Goal: Information Seeking & Learning: Learn about a topic

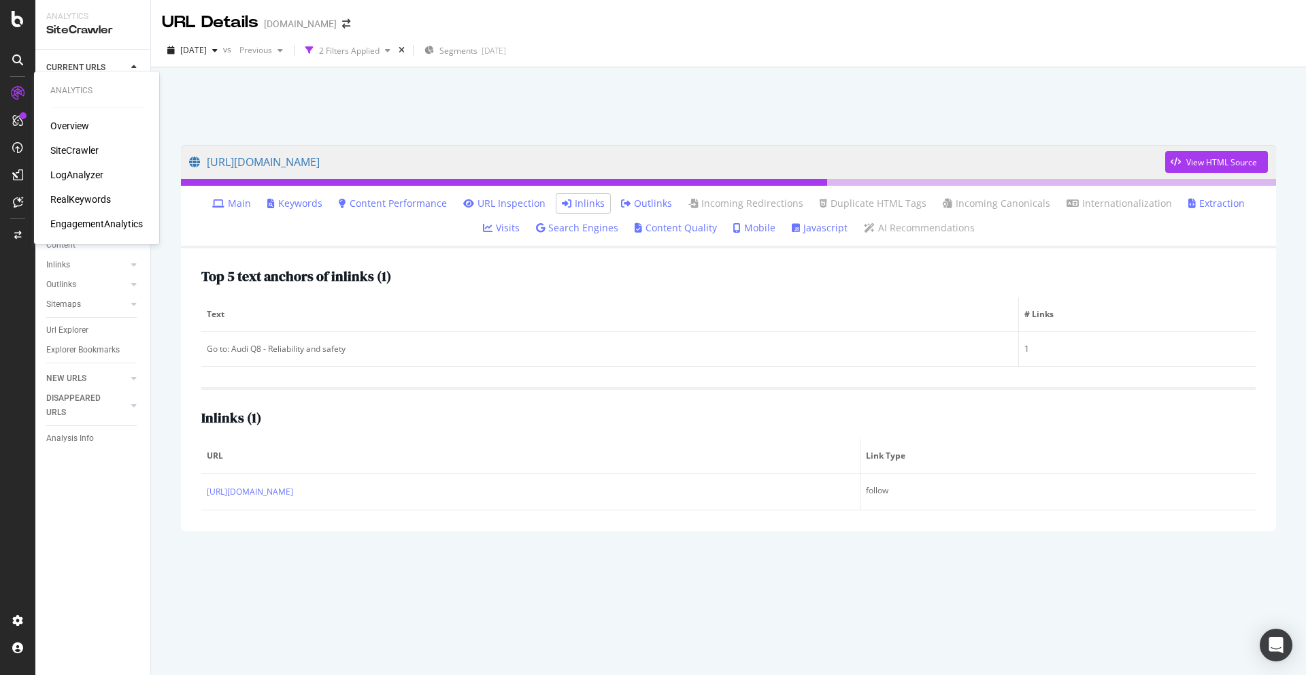
click at [80, 148] on div "SiteCrawler" at bounding box center [74, 151] width 48 height 14
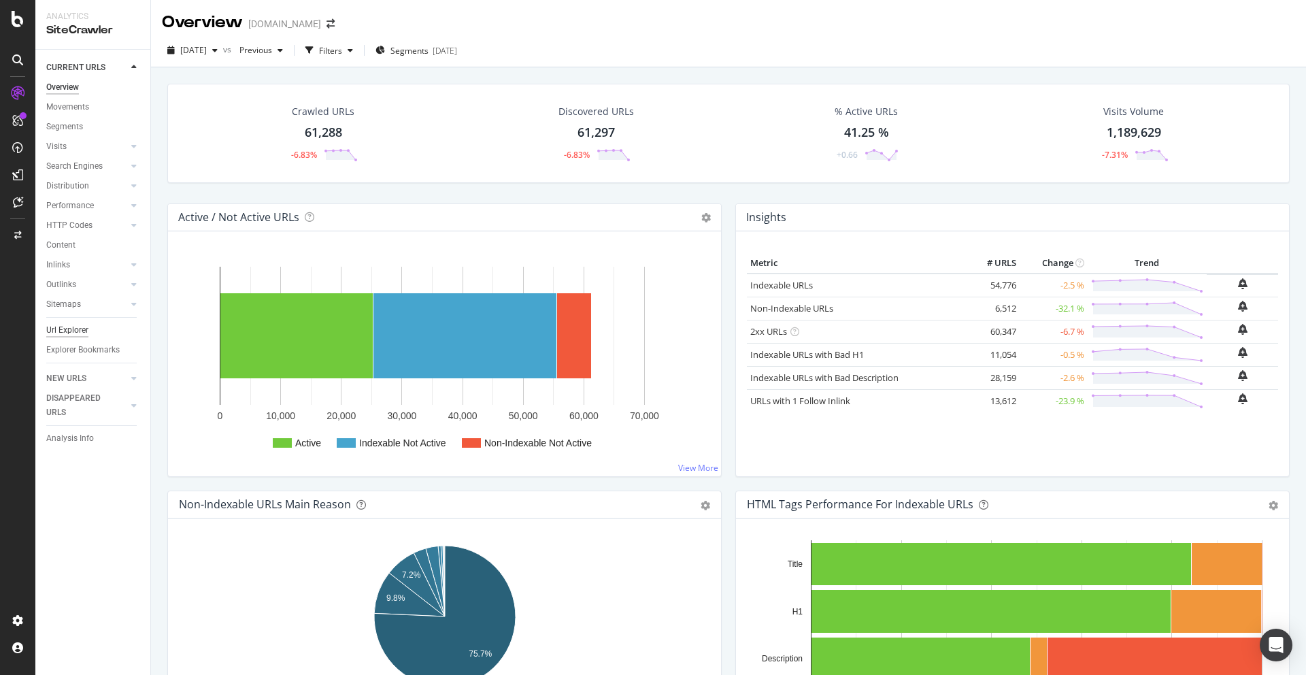
click at [74, 326] on div "Url Explorer" at bounding box center [67, 330] width 42 height 14
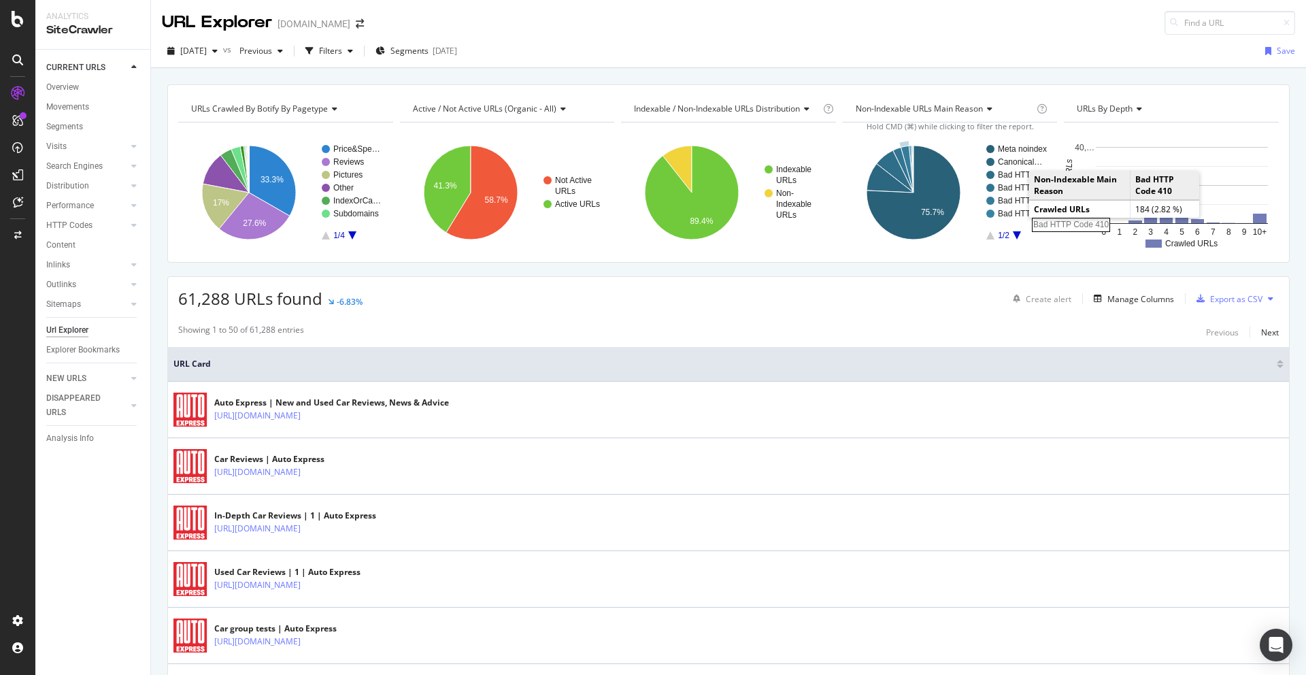
click at [1017, 203] on rect "A chart." at bounding box center [1022, 201] width 49 height 8
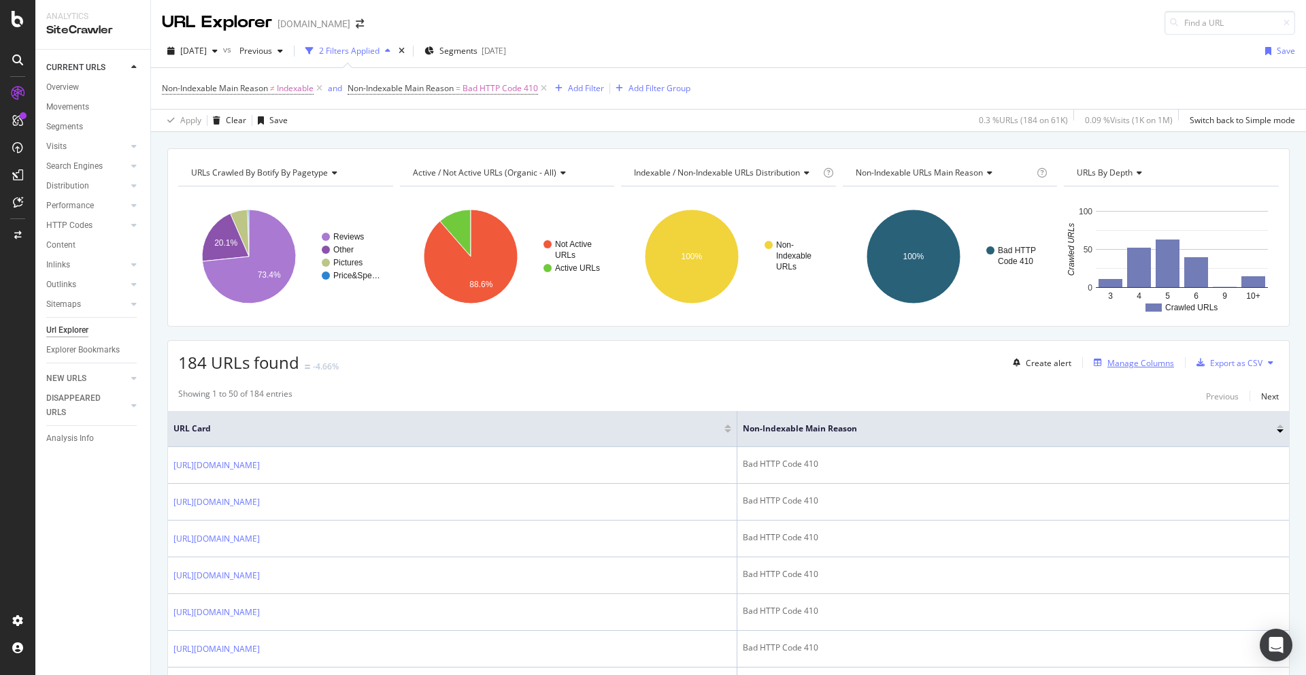
click at [1121, 367] on div "Manage Columns" at bounding box center [1141, 363] width 67 height 12
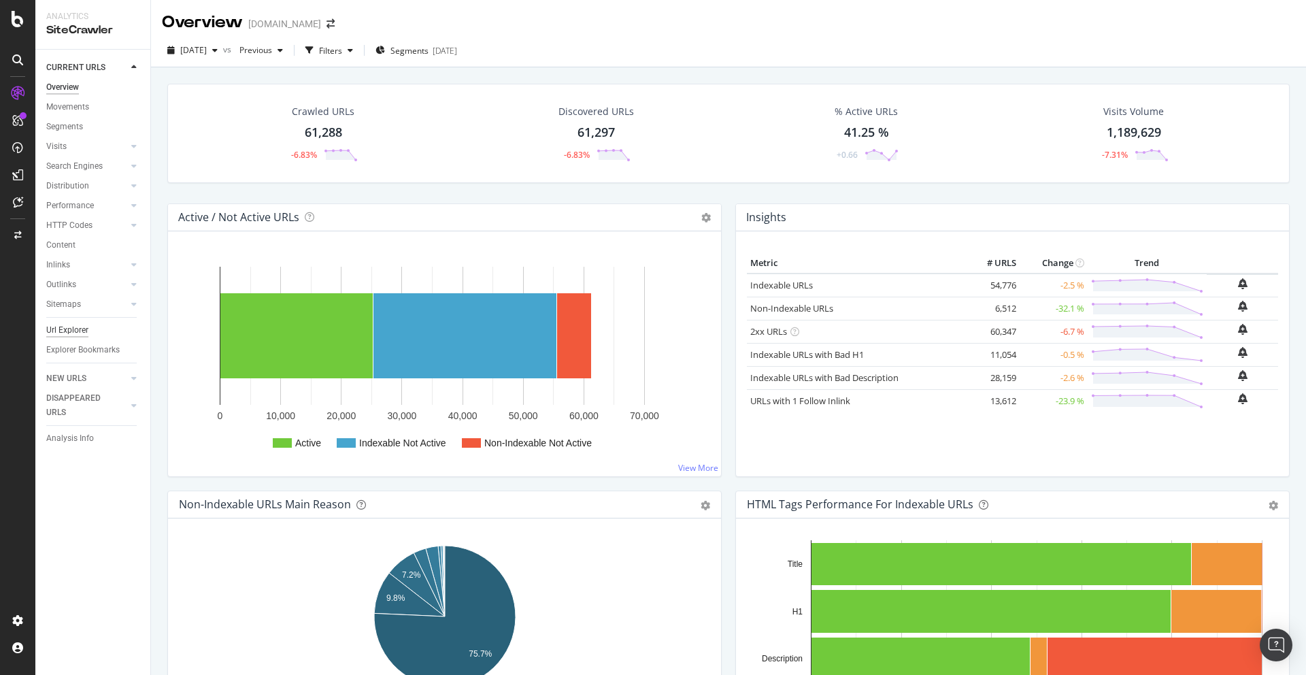
click at [77, 329] on div "Url Explorer" at bounding box center [67, 330] width 42 height 14
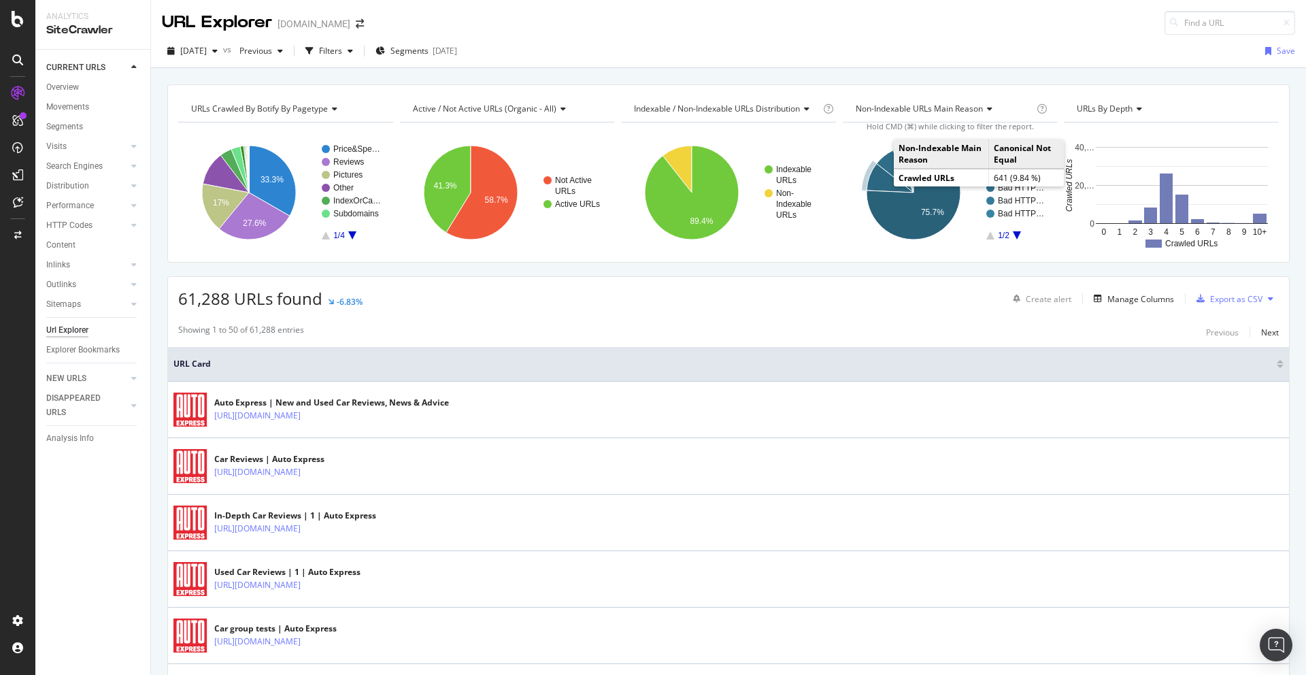
click at [879, 176] on icon "A chart." at bounding box center [890, 178] width 47 height 29
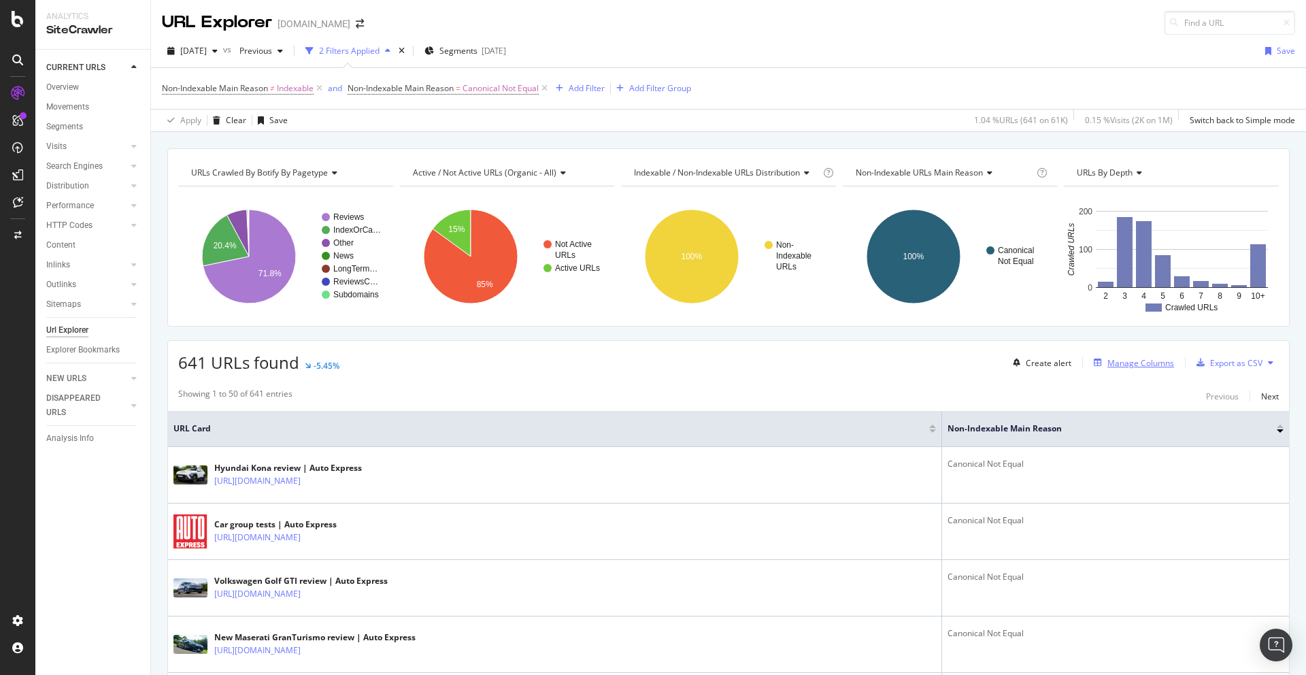
click at [1144, 366] on div "Manage Columns" at bounding box center [1141, 363] width 67 height 12
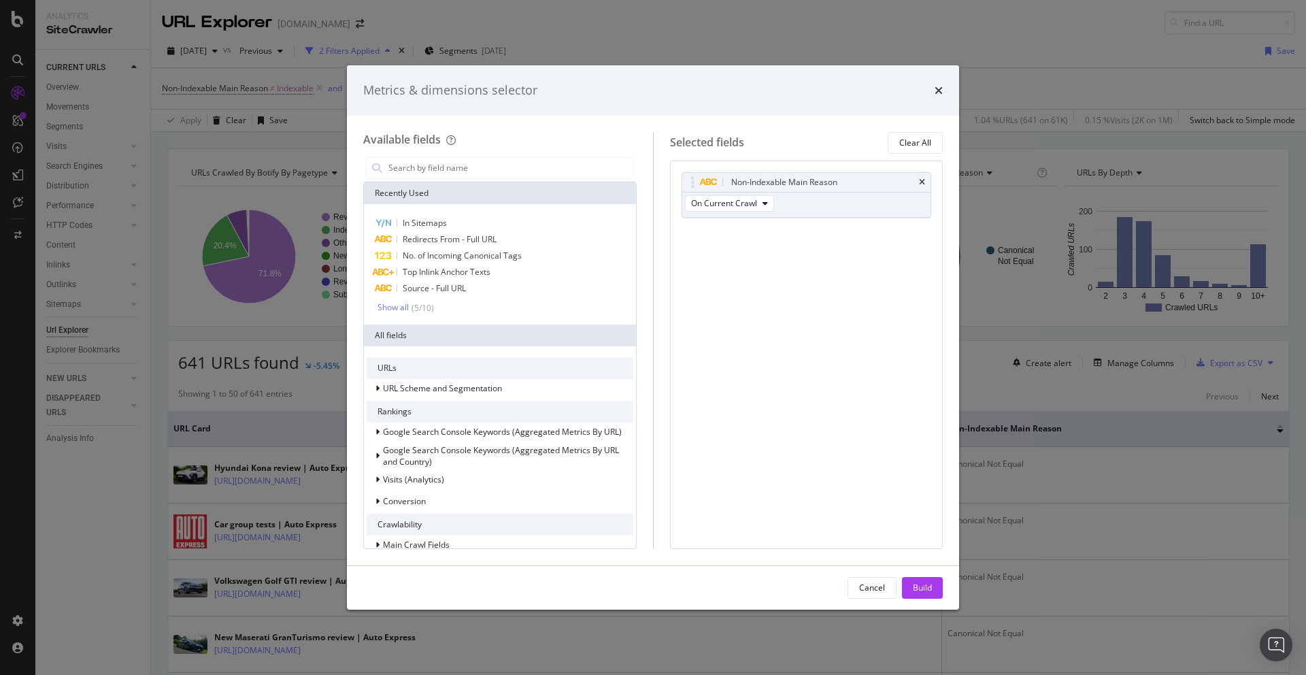
click at [1094, 139] on div "Metrics & dimensions selector Available fields Recently Used In Sitemaps Redire…" at bounding box center [653, 337] width 1306 height 675
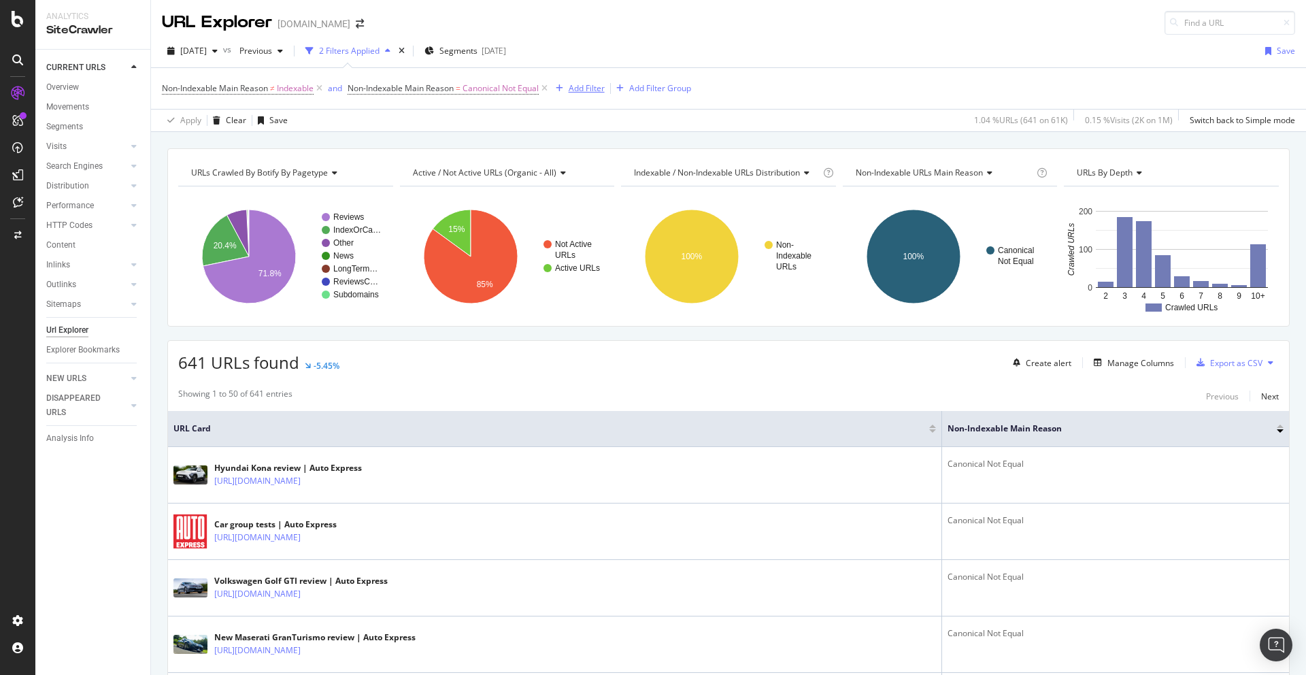
click at [595, 90] on div "Add Filter" at bounding box center [587, 88] width 36 height 12
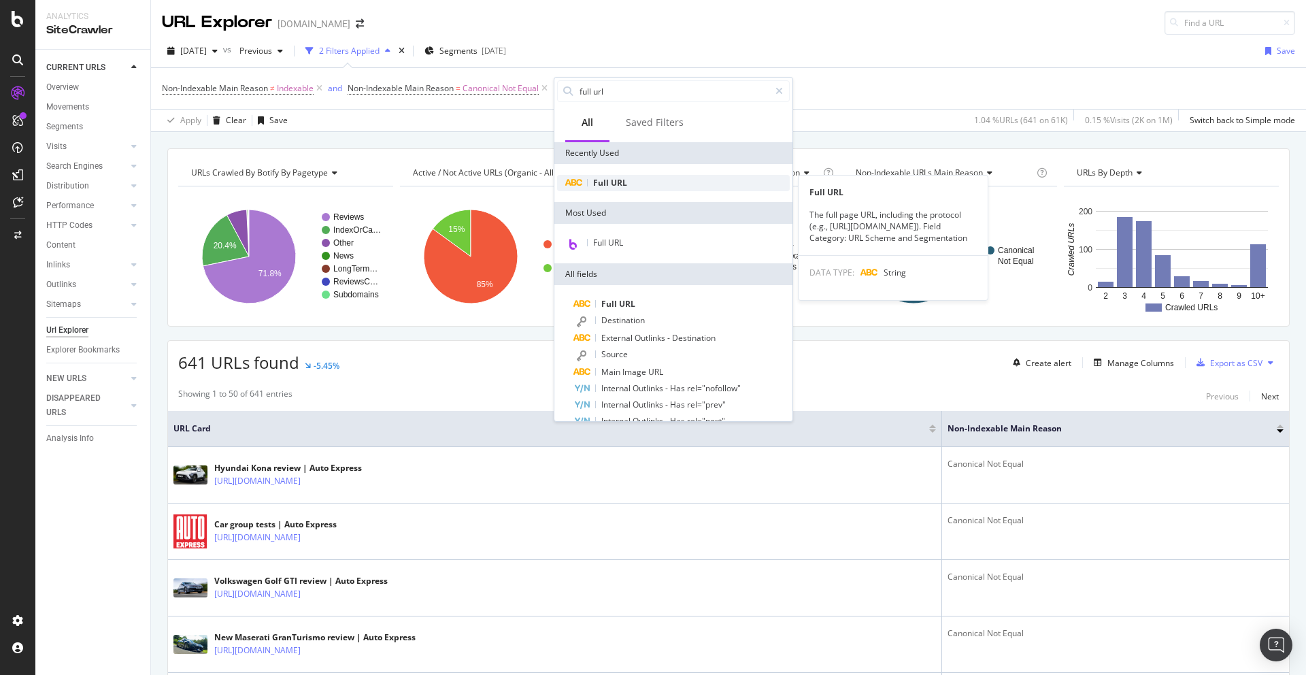
type input "full url"
click at [596, 188] on div "Full URL" at bounding box center [673, 183] width 233 height 16
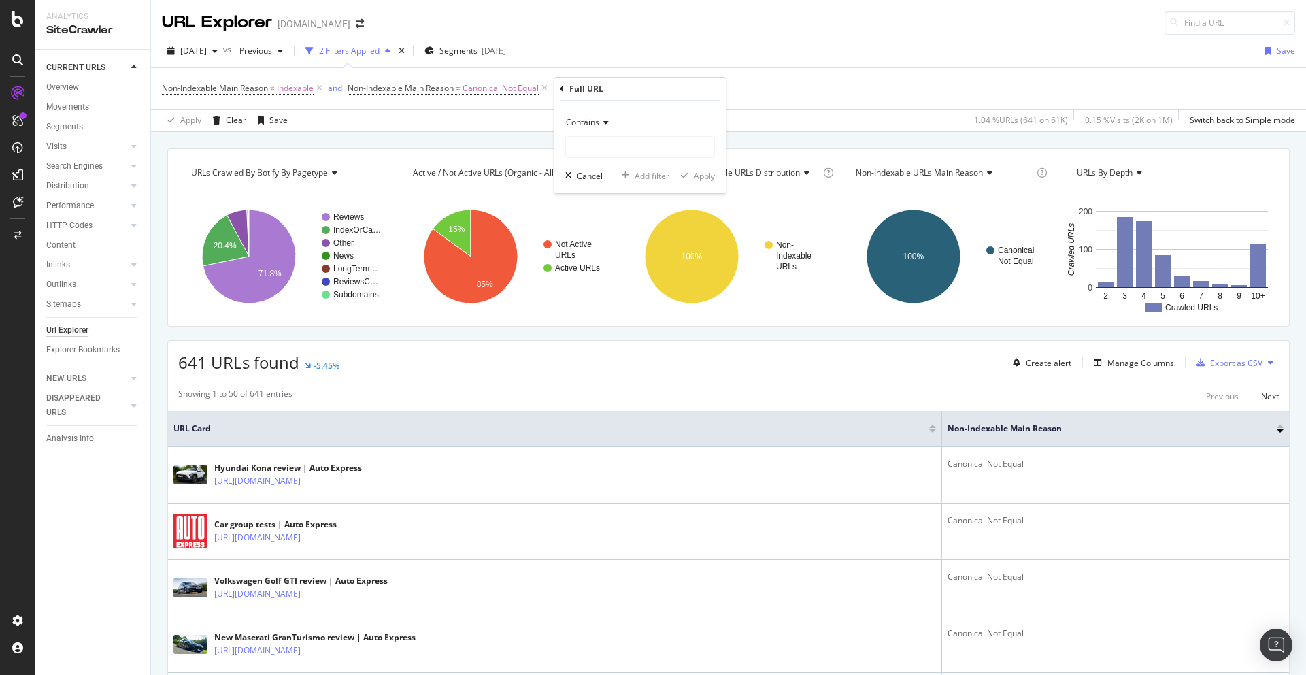
click at [586, 112] on div "Contains" at bounding box center [640, 123] width 150 height 22
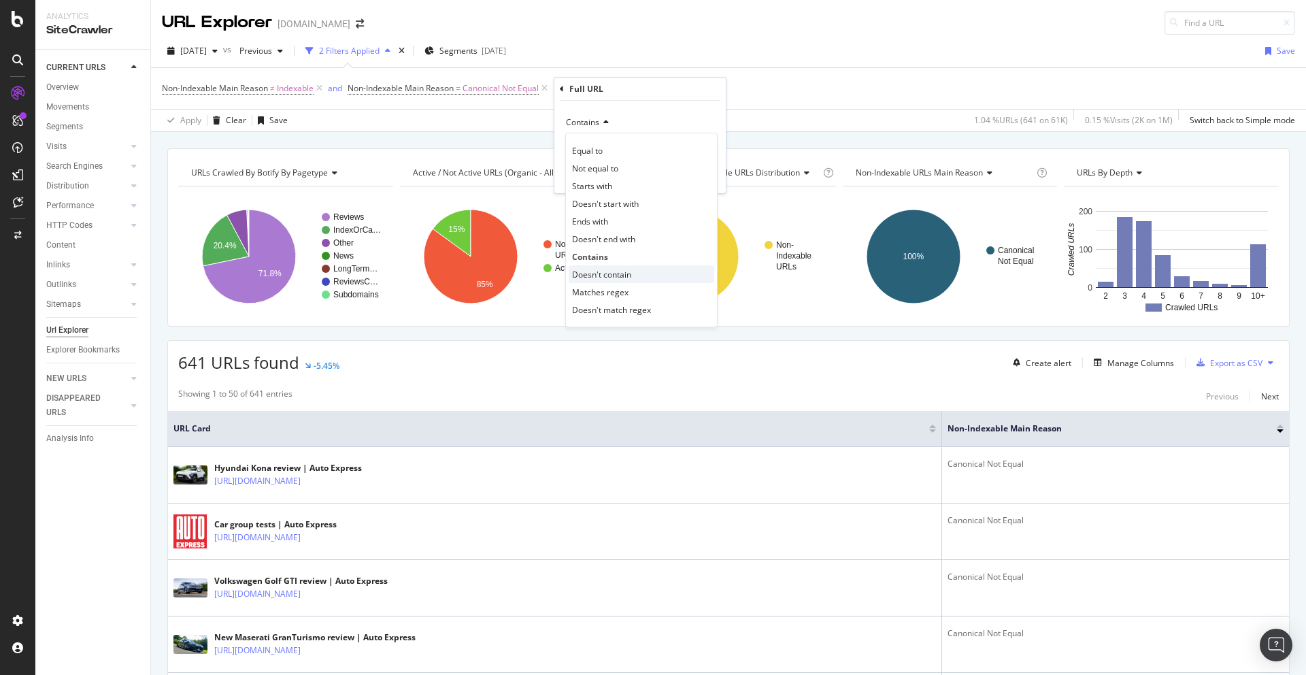
click at [605, 277] on span "Doesn't contain" at bounding box center [601, 275] width 59 height 12
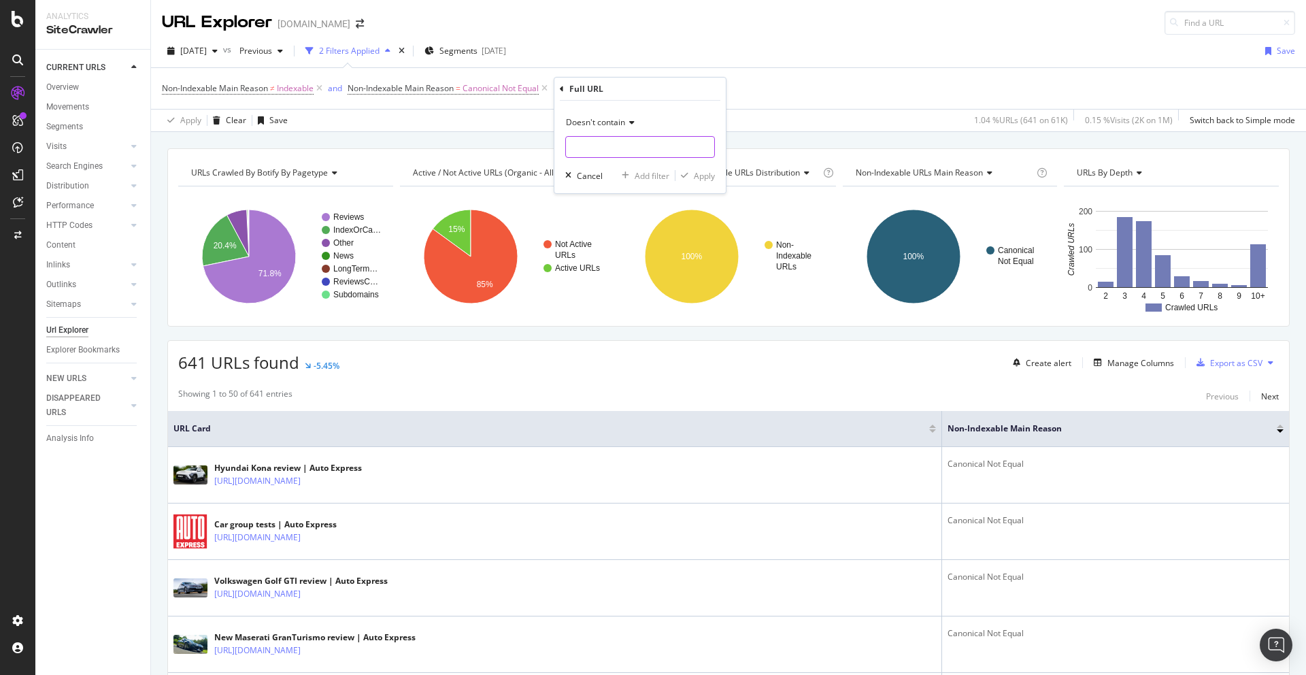
click at [599, 156] on input "text" at bounding box center [640, 147] width 148 height 22
type input "page="
click at [693, 174] on div "button" at bounding box center [685, 175] width 18 height 8
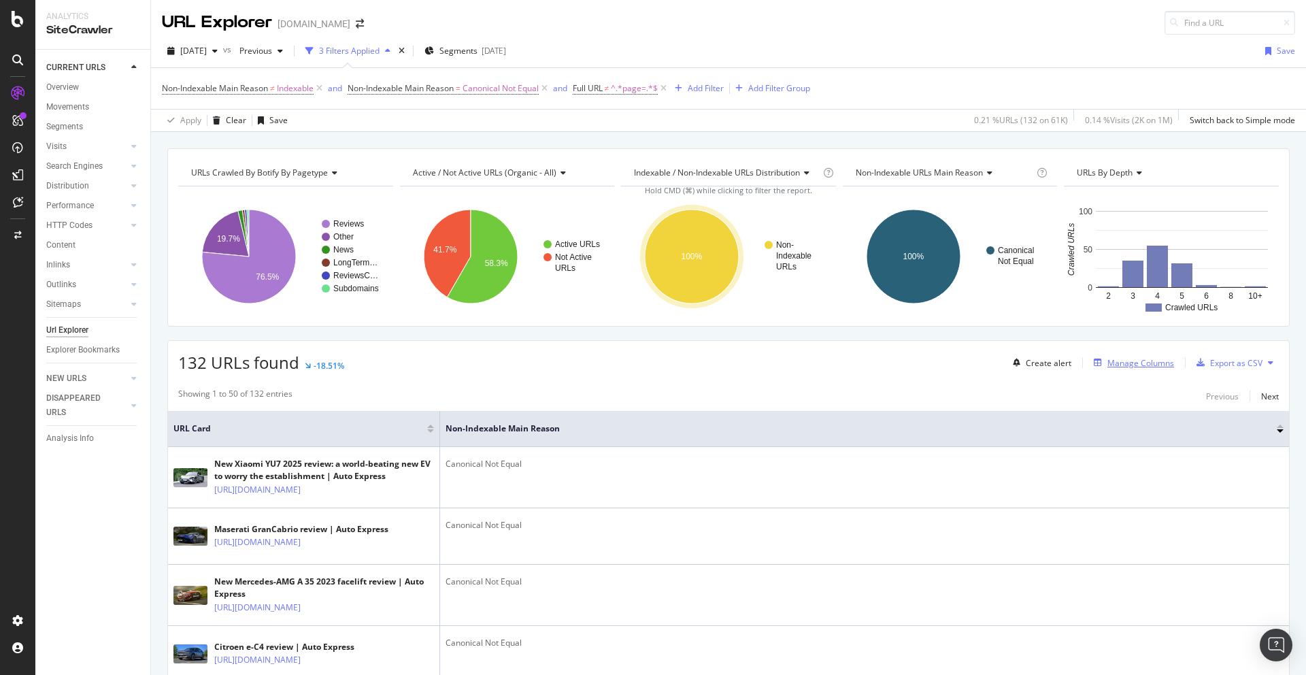
click at [1115, 366] on div "Manage Columns" at bounding box center [1141, 363] width 67 height 12
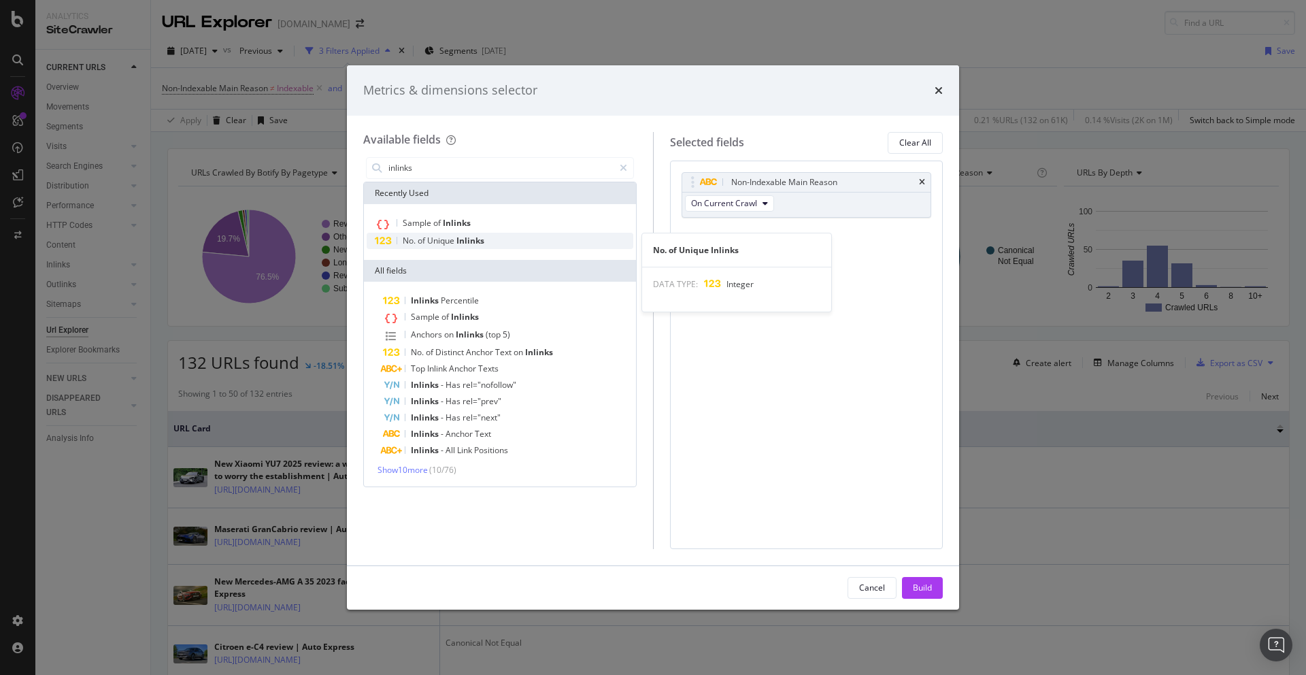
click at [503, 240] on div "No. of Unique Inlinks" at bounding box center [500, 241] width 267 height 16
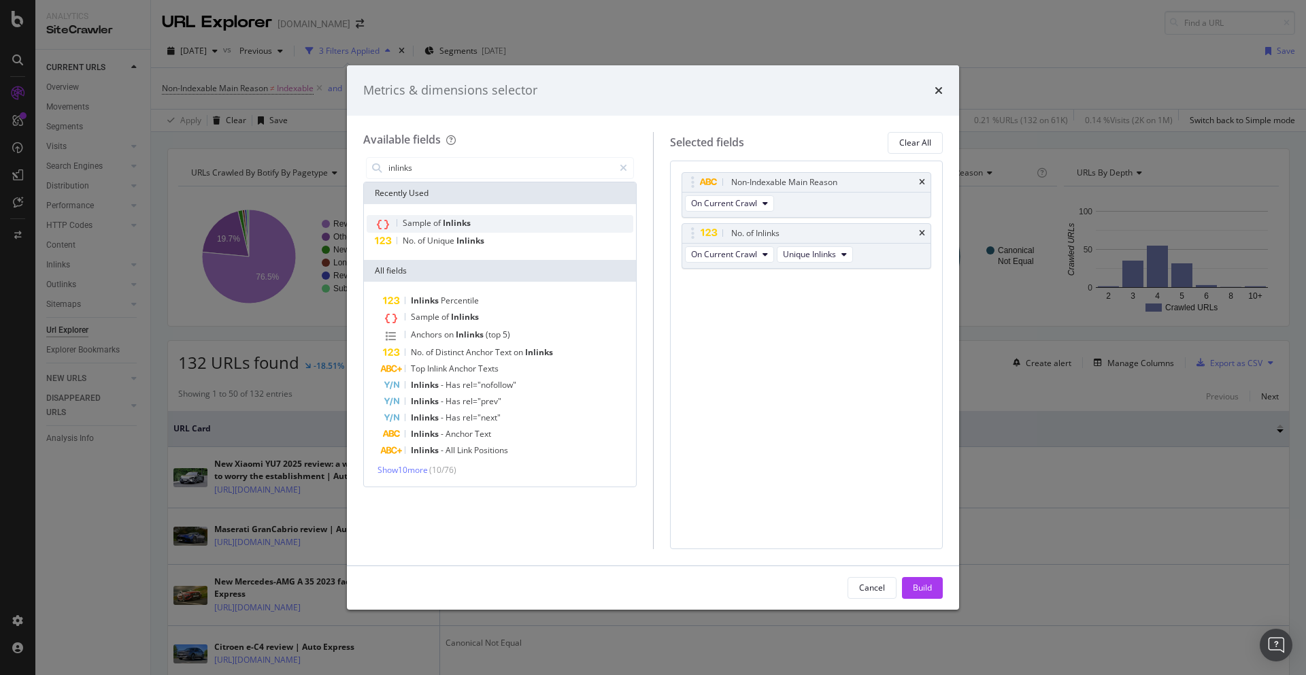
click at [482, 221] on div "Sample of Inlinks" at bounding box center [500, 224] width 267 height 18
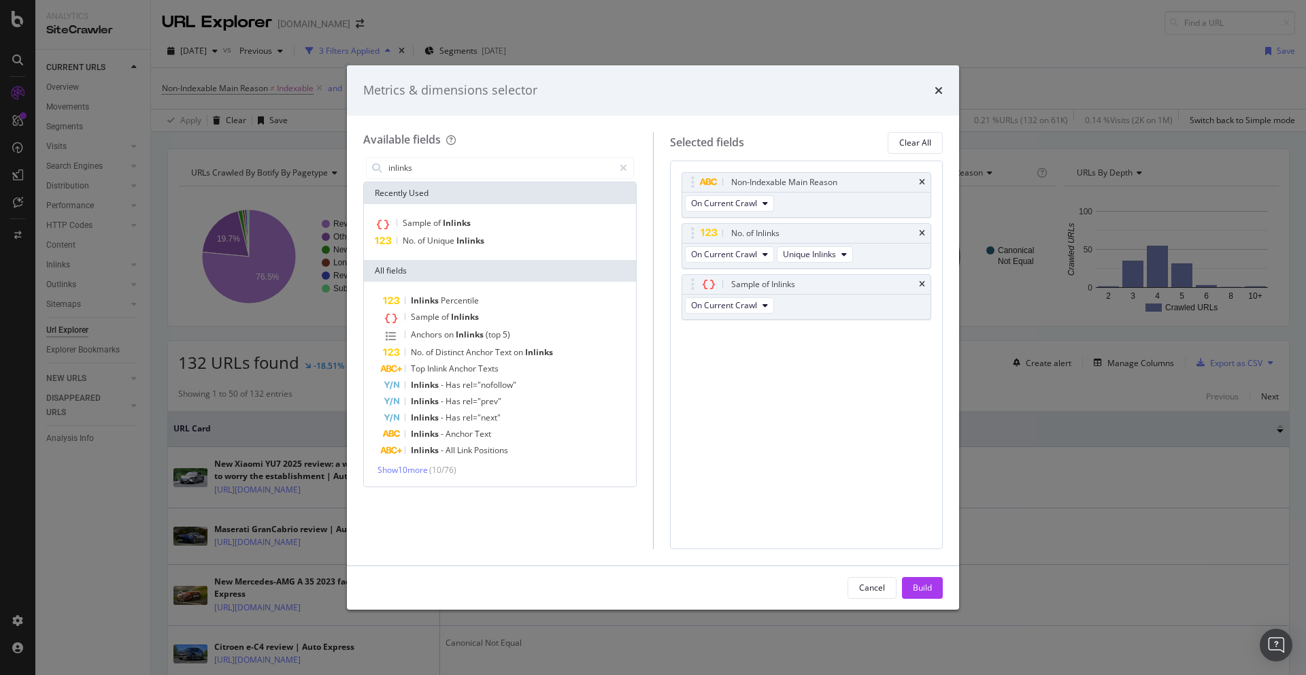
click at [448, 466] on span "( 10 / 76 )" at bounding box center [442, 470] width 27 height 12
click at [423, 468] on span "Show 10 more" at bounding box center [403, 470] width 50 height 12
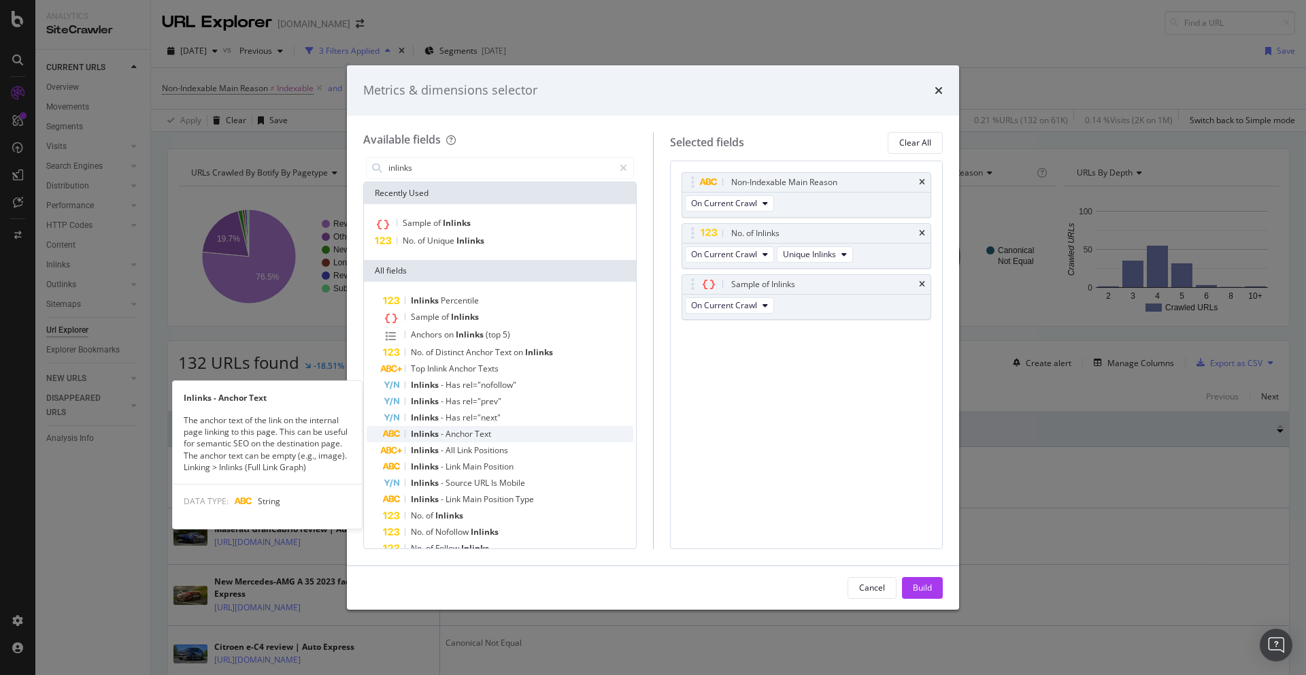
scroll to position [69, 0]
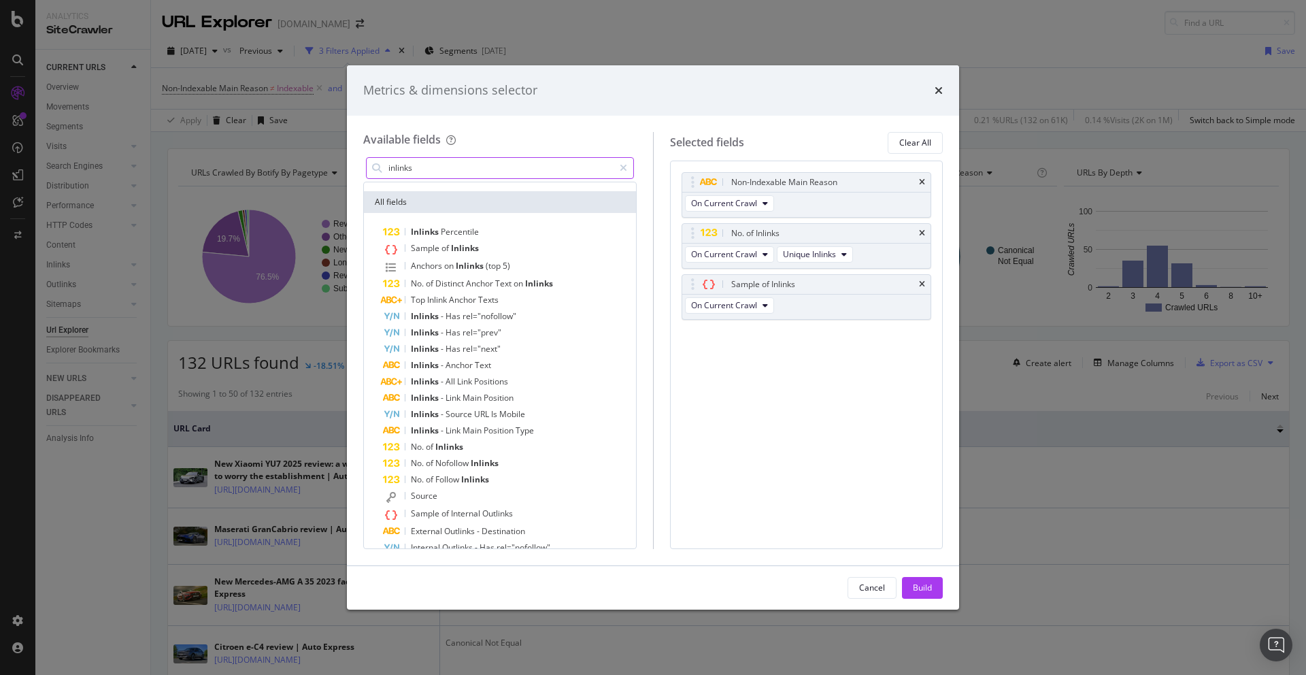
click at [472, 165] on input "inlinks" at bounding box center [500, 168] width 227 height 20
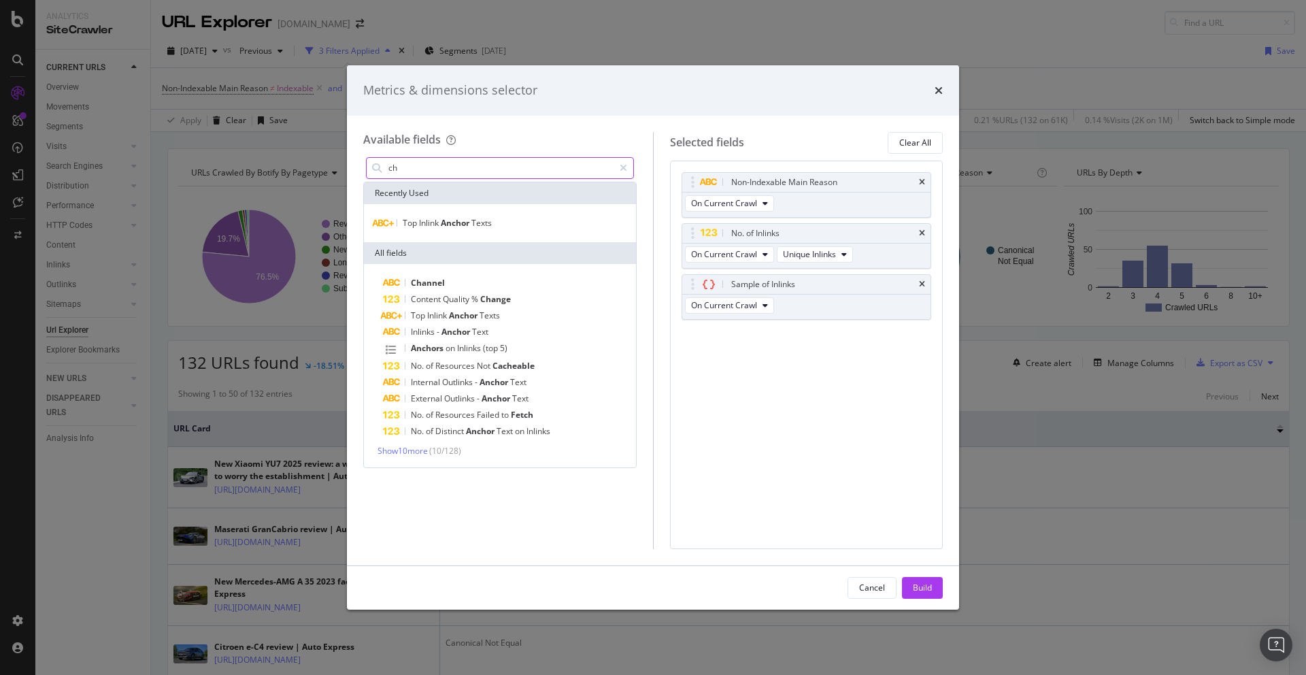
type input "c"
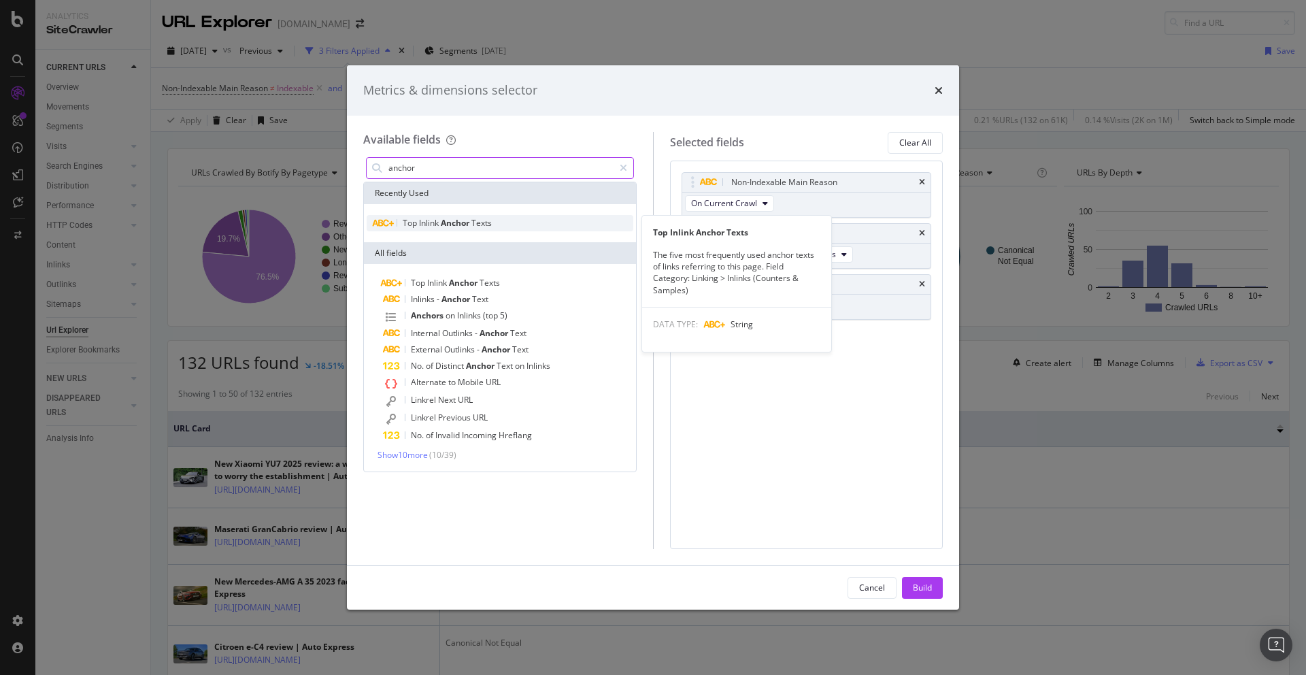
type input "anchor"
click at [463, 221] on span "Anchor" at bounding box center [456, 223] width 31 height 12
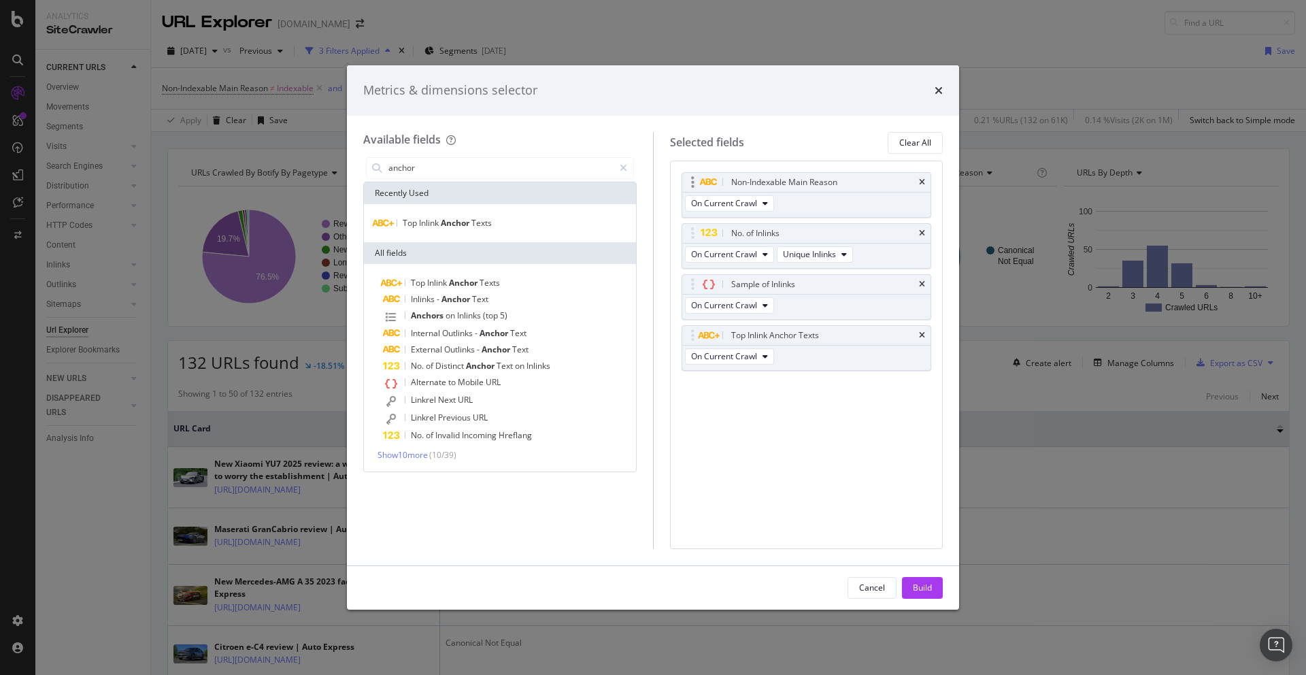
click at [926, 182] on div "Non-Indexable Main Reason" at bounding box center [806, 182] width 249 height 19
click at [925, 180] on icon "times" at bounding box center [922, 182] width 6 height 8
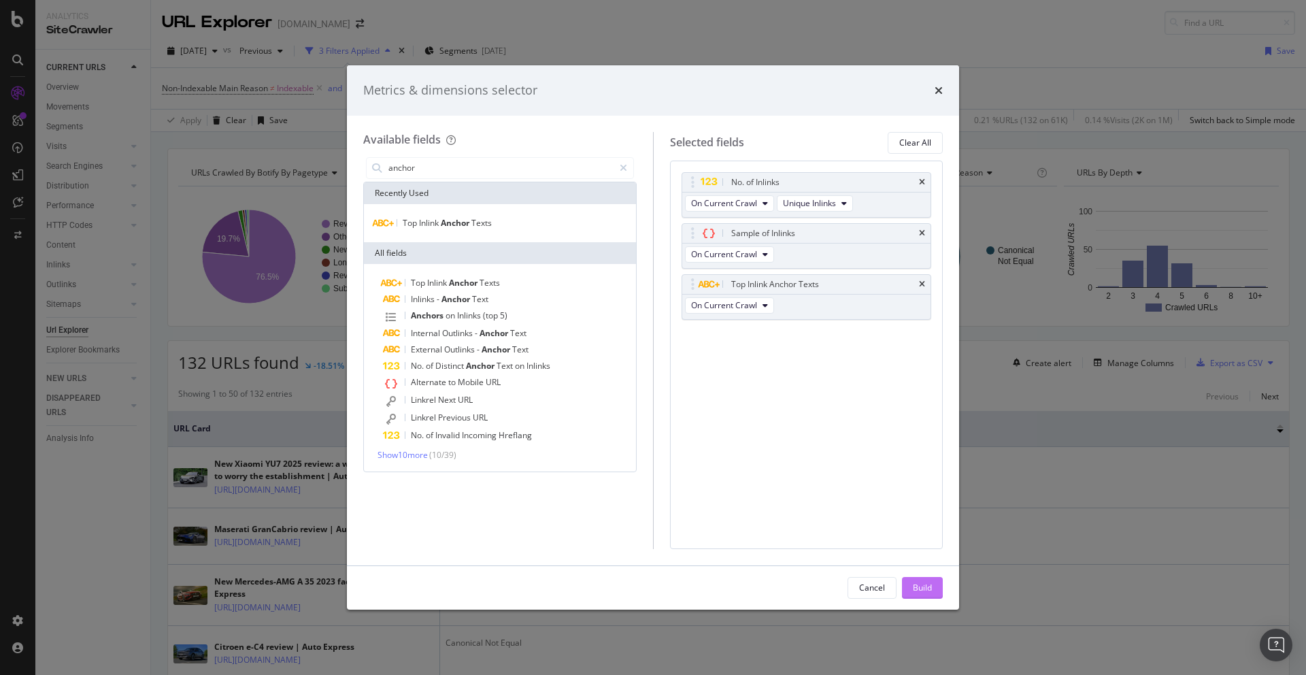
click at [925, 587] on div "Build" at bounding box center [922, 588] width 19 height 12
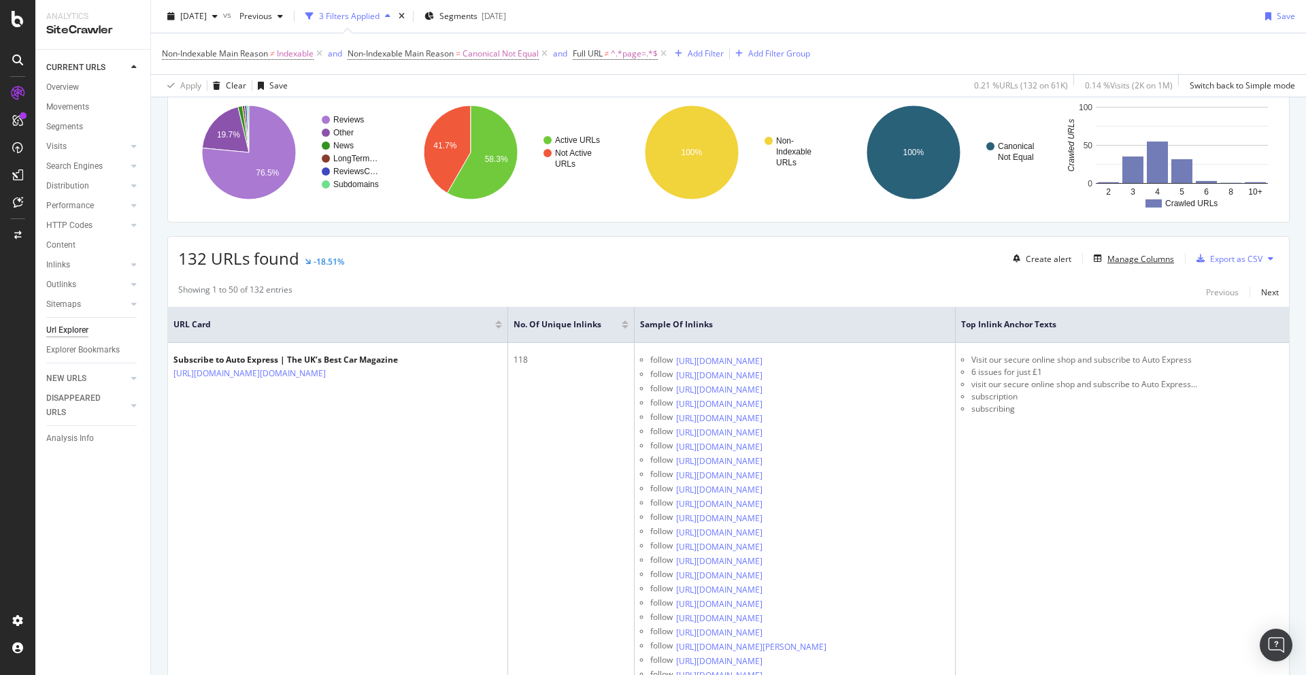
scroll to position [107, 0]
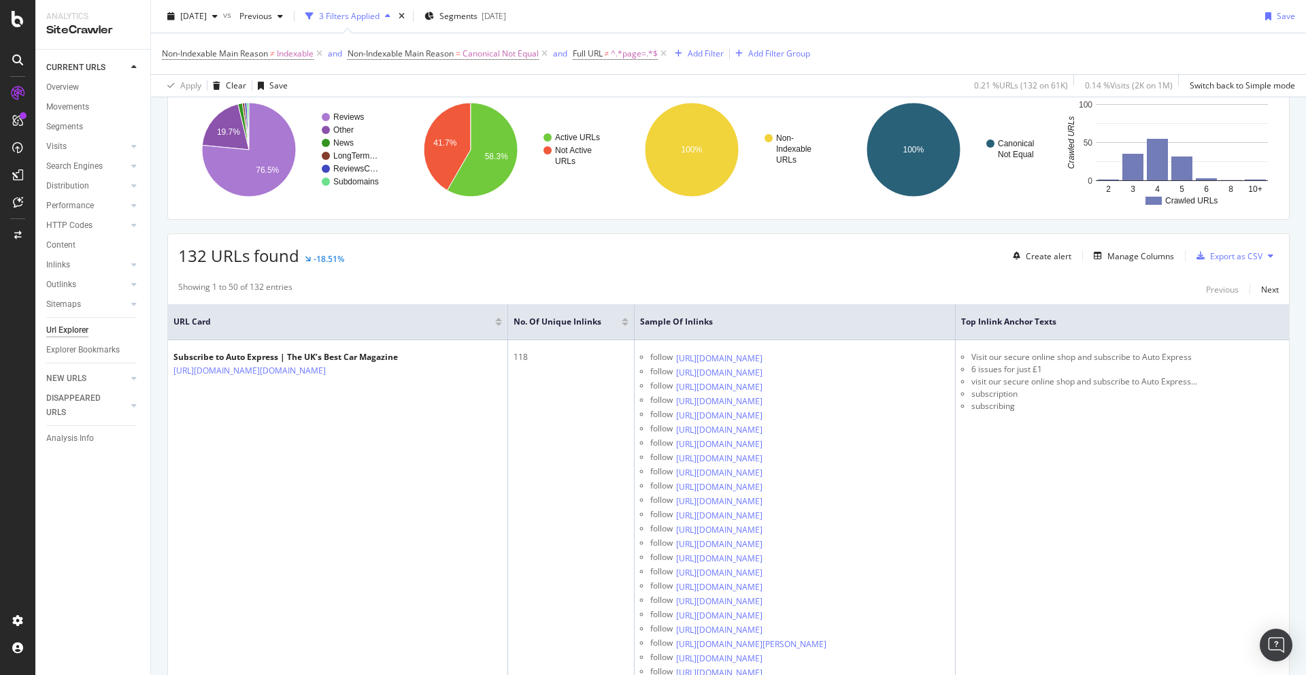
click at [625, 320] on div at bounding box center [625, 319] width 7 height 3
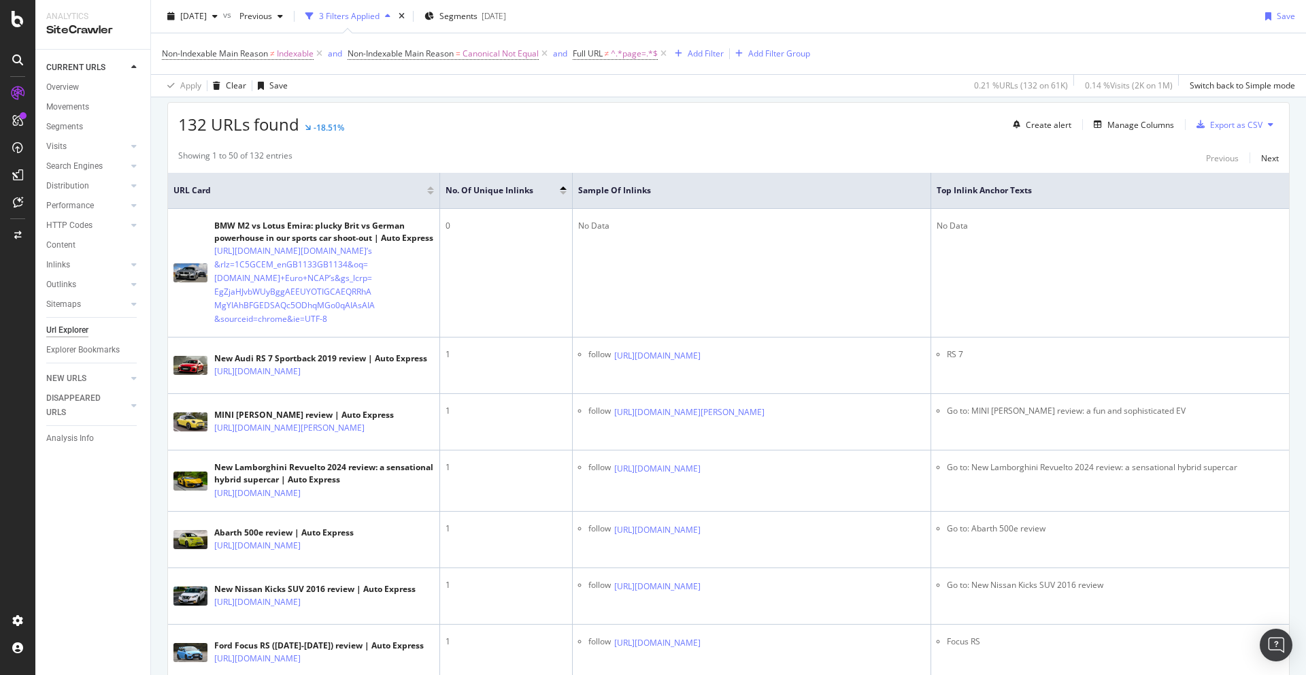
scroll to position [260, 0]
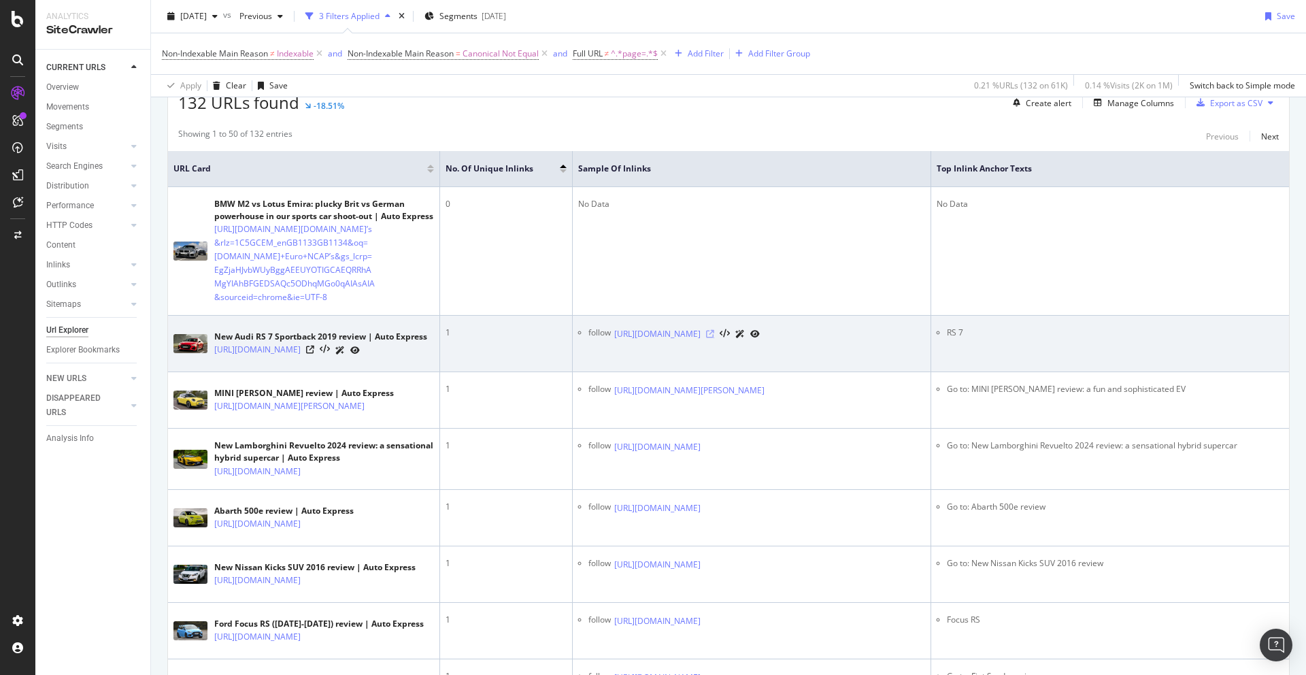
click at [714, 338] on icon at bounding box center [710, 334] width 8 height 8
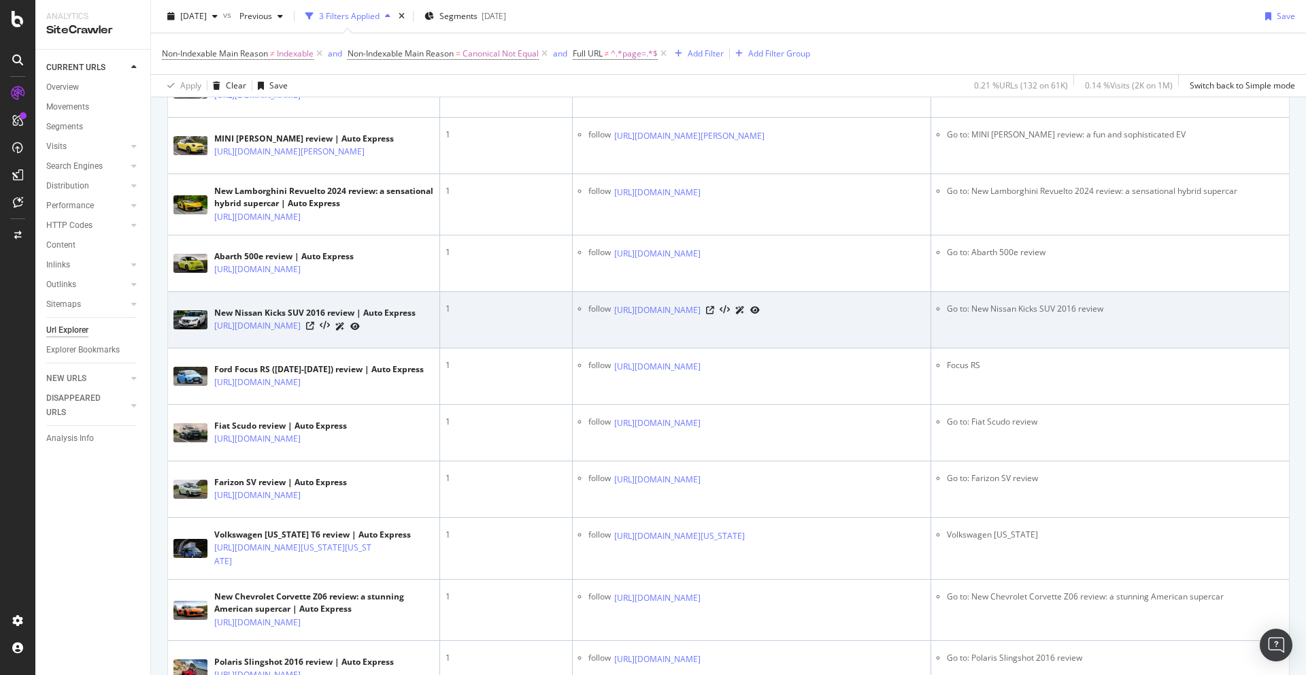
scroll to position [654, 0]
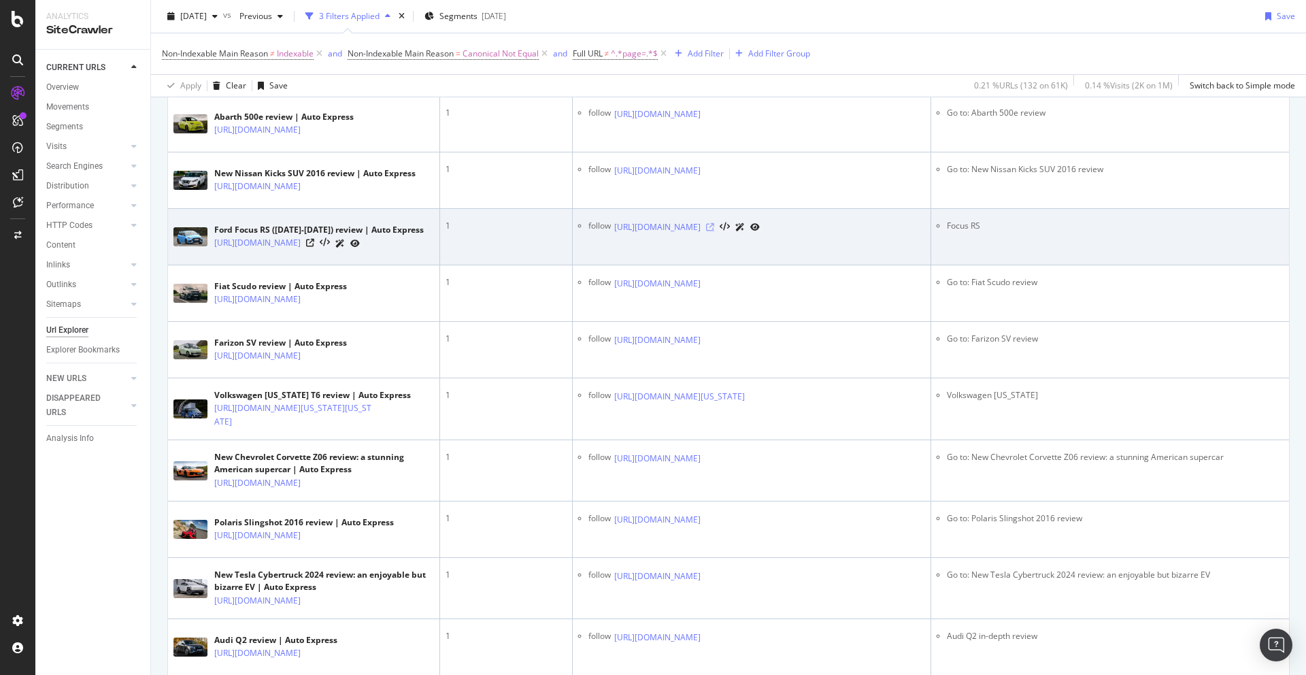
click at [714, 231] on icon at bounding box center [710, 227] width 8 height 8
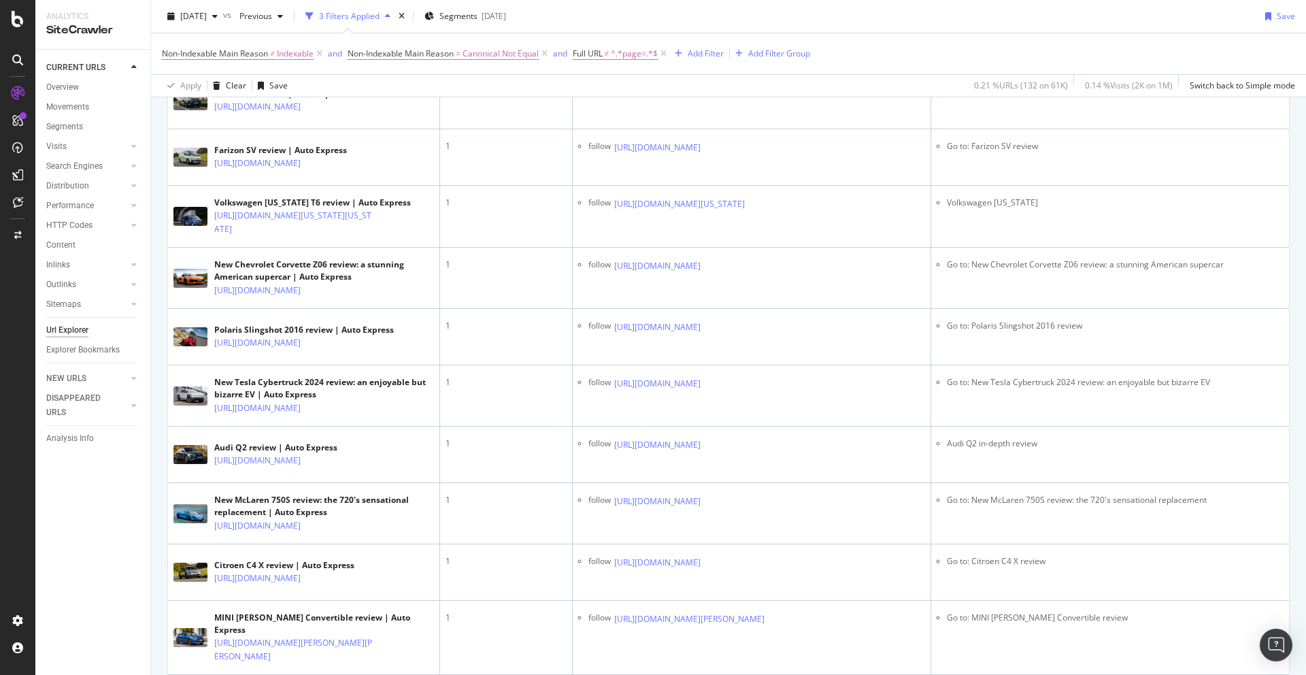
scroll to position [863, 0]
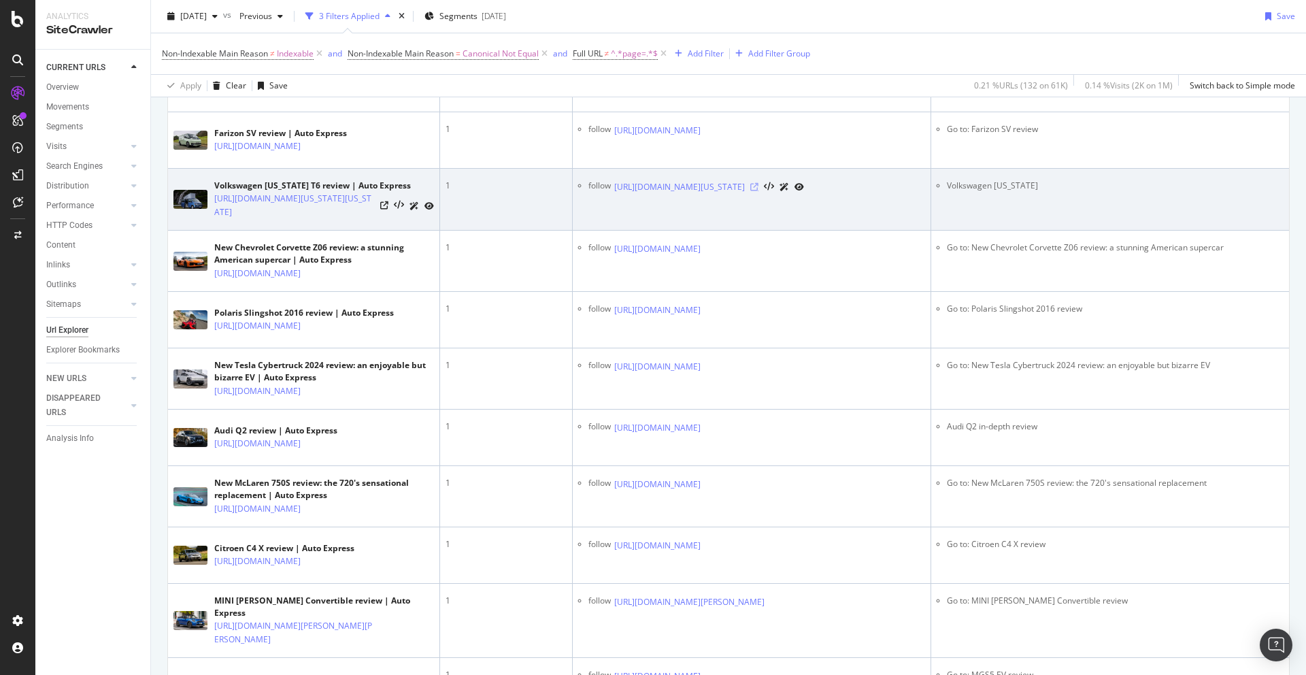
click at [759, 191] on icon at bounding box center [755, 187] width 8 height 8
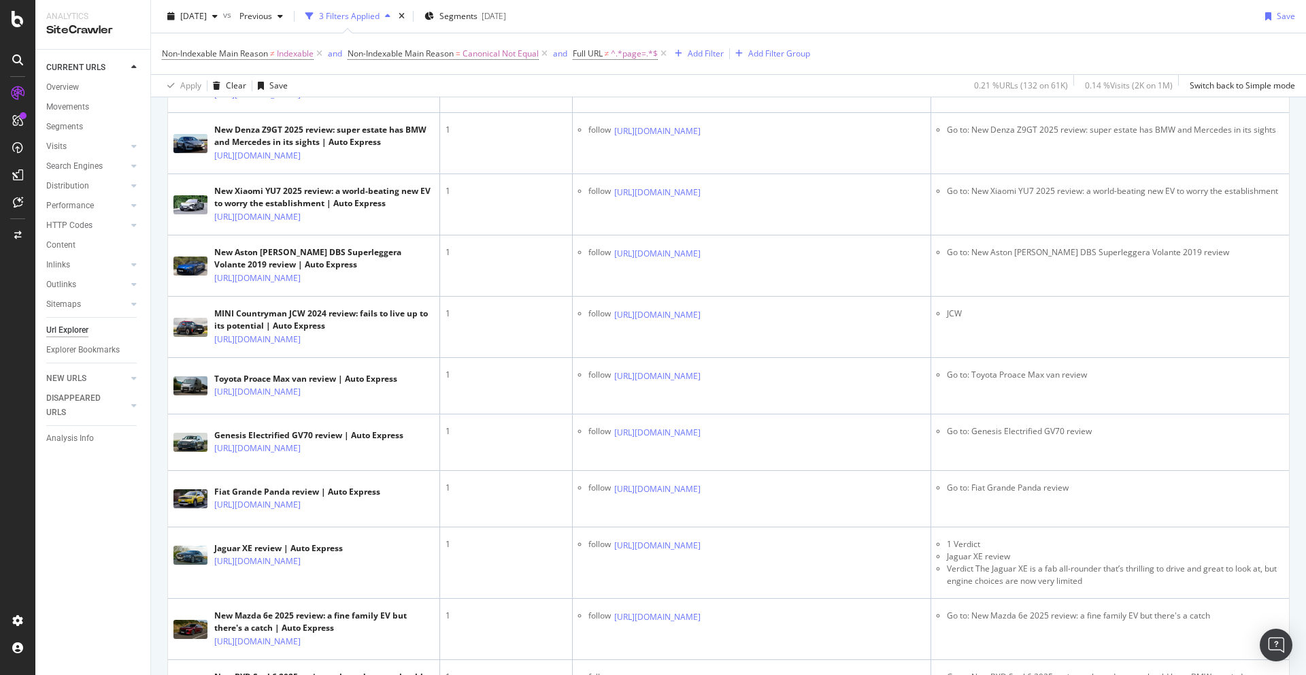
scroll to position [1761, 0]
click at [714, 14] on icon at bounding box center [710, 9] width 8 height 8
click at [983, 14] on li "Scirocco R" at bounding box center [1115, 8] width 337 height 12
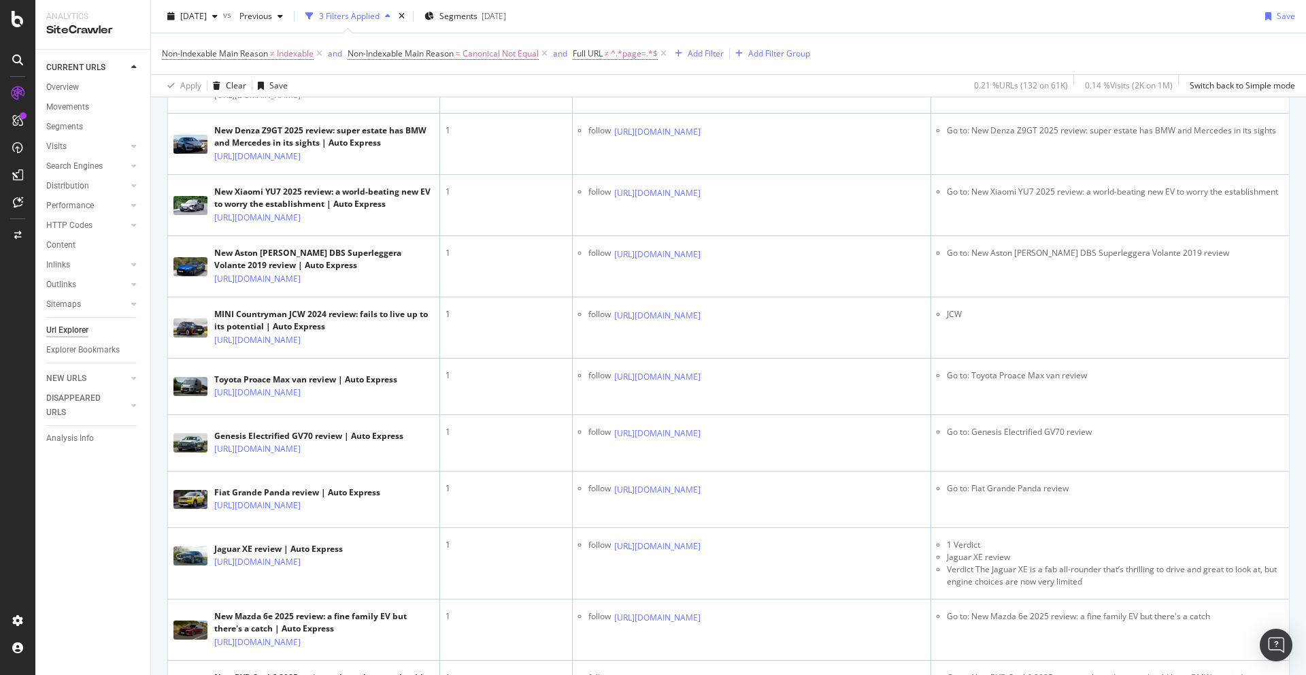
copy tbody "Scirocco R"
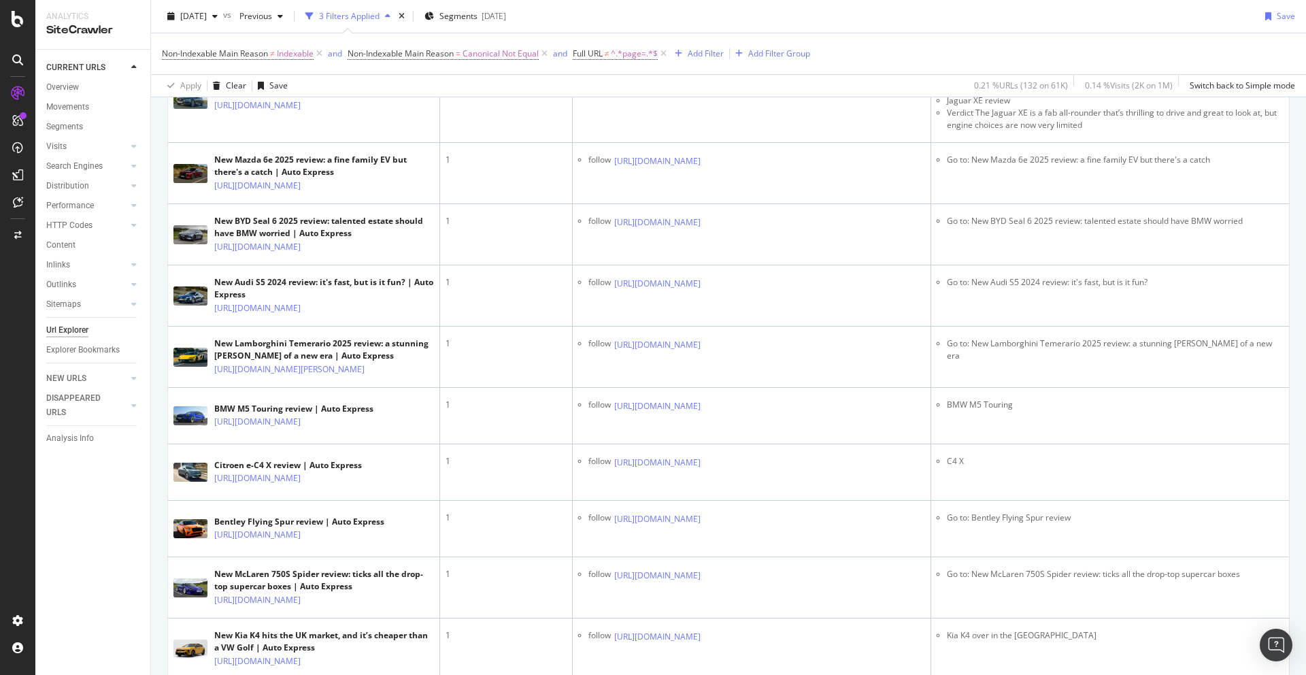
scroll to position [2235, 0]
